Goal: Find specific page/section

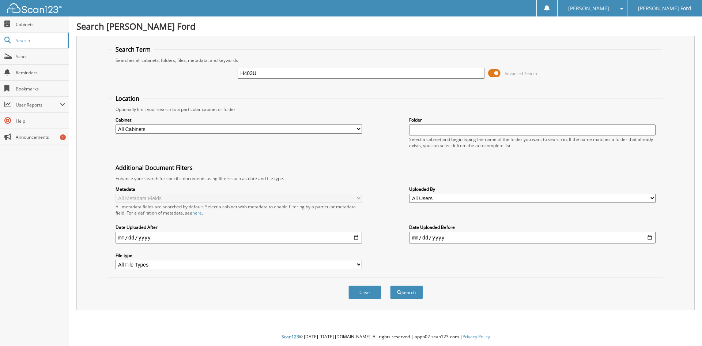
type input "H403U"
click at [390, 285] on button "Search" at bounding box center [406, 292] width 33 height 14
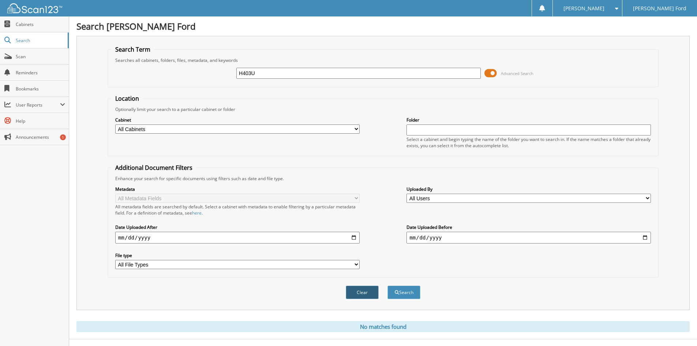
click at [360, 292] on button "Clear" at bounding box center [362, 292] width 33 height 14
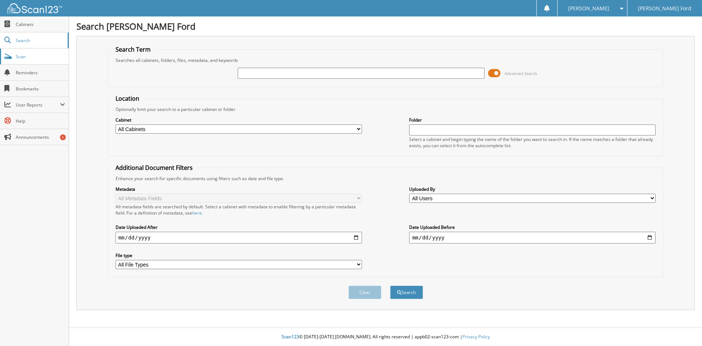
click at [22, 60] on link "Scan" at bounding box center [34, 57] width 69 height 16
click at [28, 27] on span "Cabinets" at bounding box center [40, 24] width 49 height 6
